Goal: Browse casually

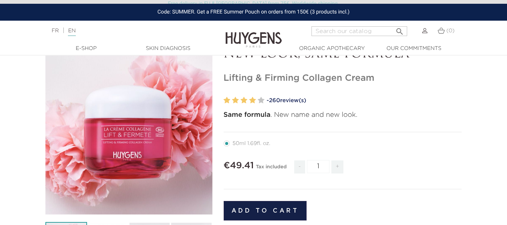
scroll to position [63, 0]
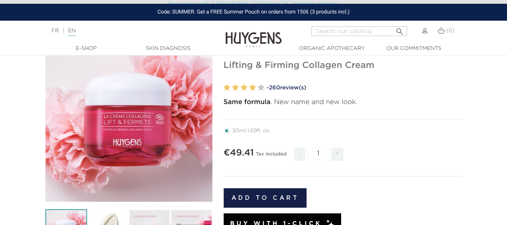
drag, startPoint x: 223, startPoint y: 66, endPoint x: 385, endPoint y: 65, distance: 161.2
click at [385, 65] on h1 "Lifting & Firming Collagen Cream" at bounding box center [342, 65] width 238 height 11
copy h1 "Lifting & Firming Collagen Cream"
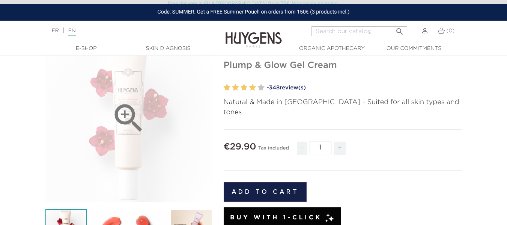
scroll to position [75, 0]
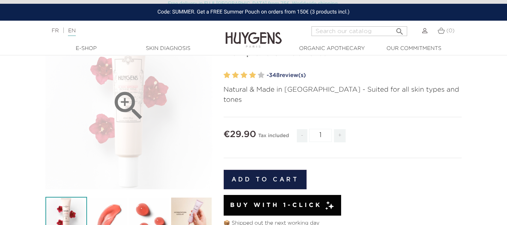
click at [130, 108] on icon "" at bounding box center [128, 105] width 37 height 37
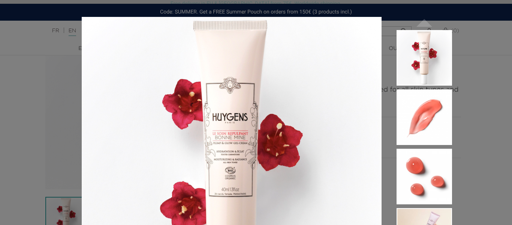
click at [76, 108] on div "Natural & Made in [GEOGRAPHIC_DATA] - Suited for all skin types and tones  " at bounding box center [222, 175] width 292 height 328
click at [464, 50] on div "Natural & Made in France - Suited for all skin types and tones  " at bounding box center [256, 112] width 512 height 225
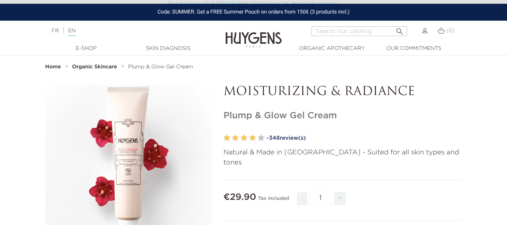
scroll to position [0, 0]
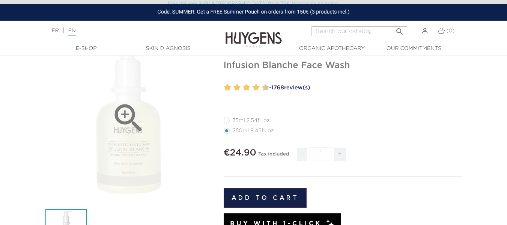
click at [151, 144] on div "" at bounding box center [128, 117] width 167 height 167
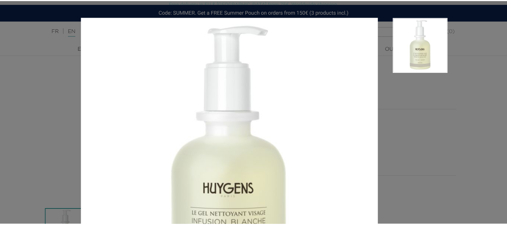
scroll to position [63, 0]
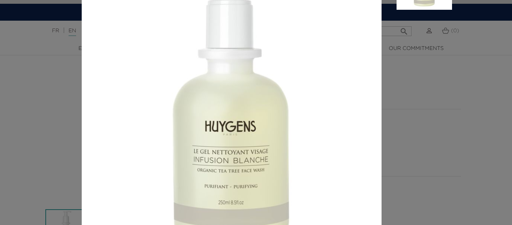
click at [429, 132] on aside at bounding box center [417, 108] width 70 height 308
